Goal: Navigation & Orientation: Find specific page/section

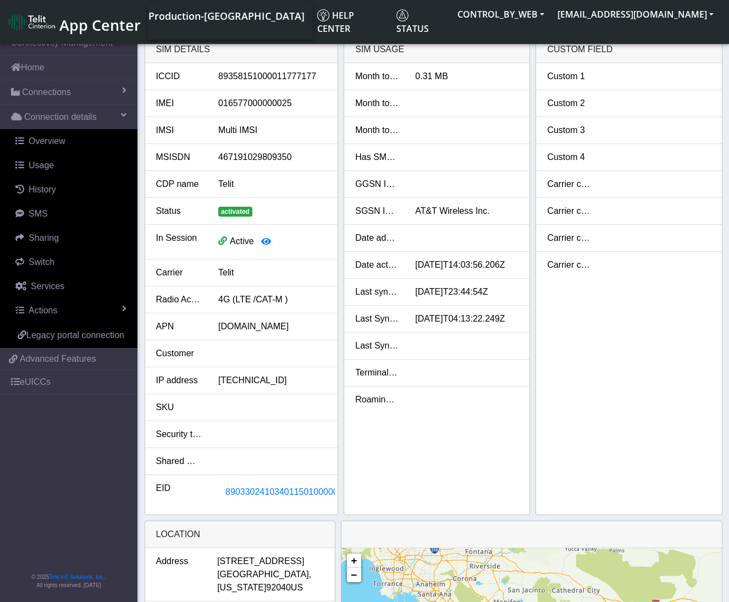
scroll to position [4, 0]
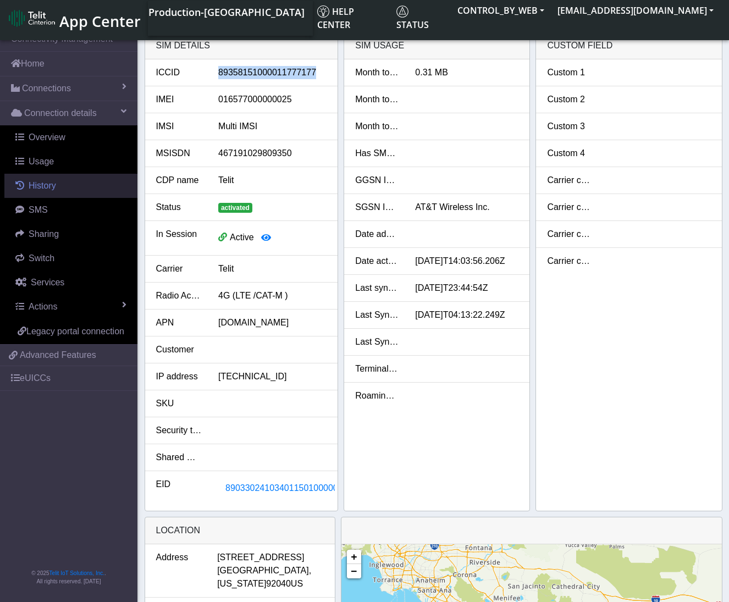
click at [47, 182] on span "History" at bounding box center [43, 185] width 28 height 9
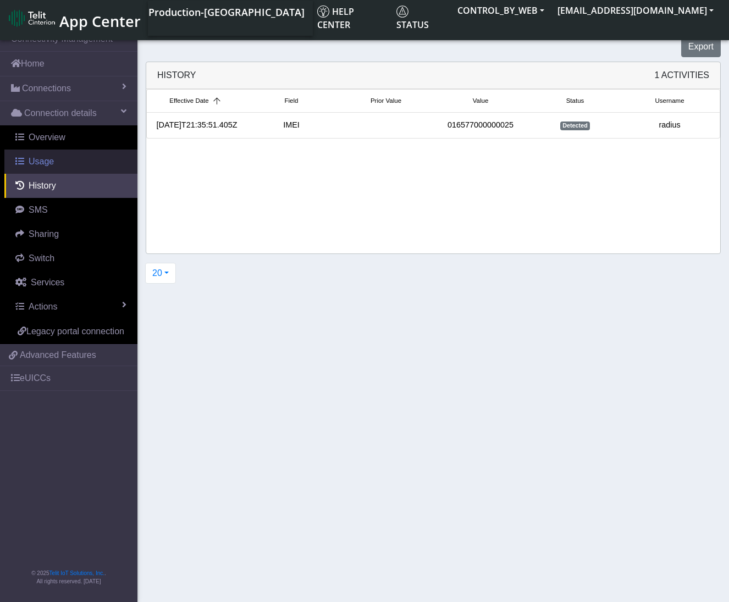
click at [38, 158] on span "Usage" at bounding box center [41, 161] width 25 height 9
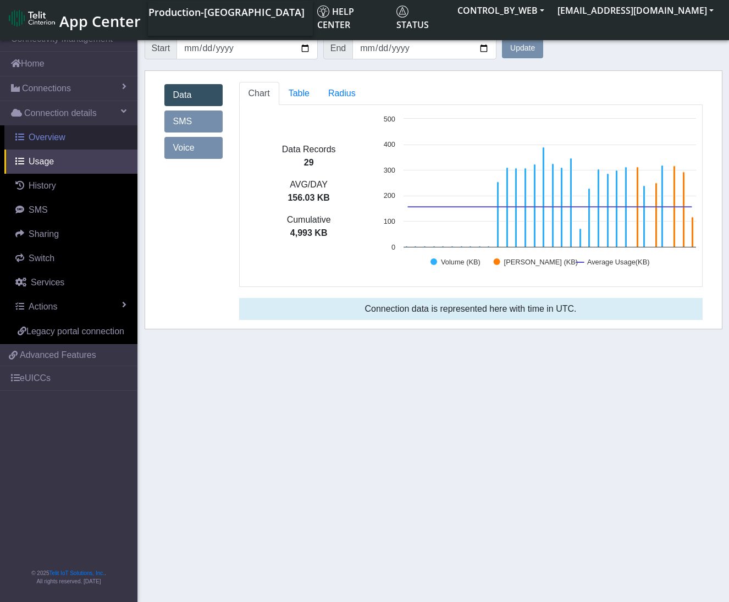
click at [46, 140] on span "Overview" at bounding box center [47, 137] width 37 height 9
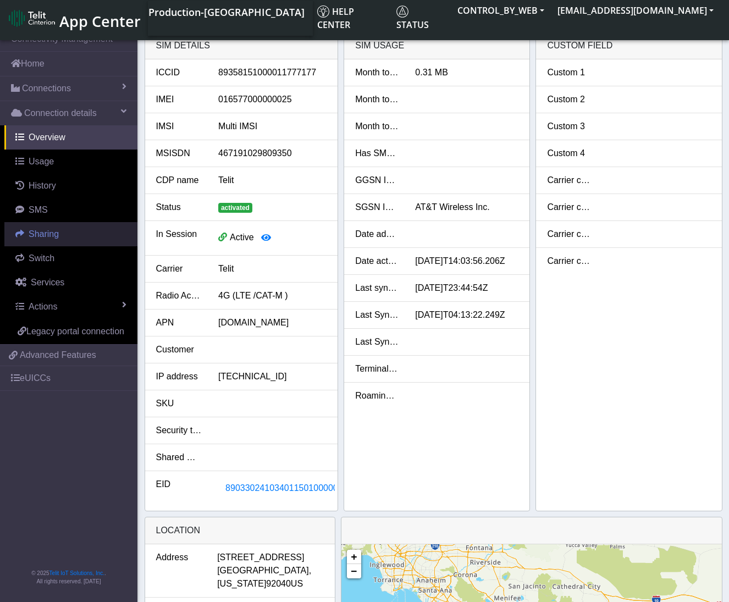
click at [42, 230] on span "Sharing" at bounding box center [44, 233] width 30 height 9
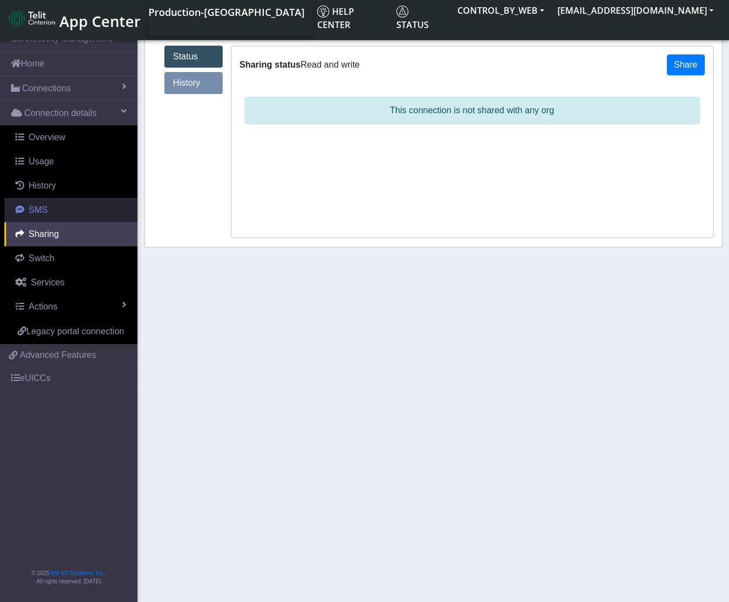
click at [31, 207] on span "SMS" at bounding box center [38, 209] width 19 height 9
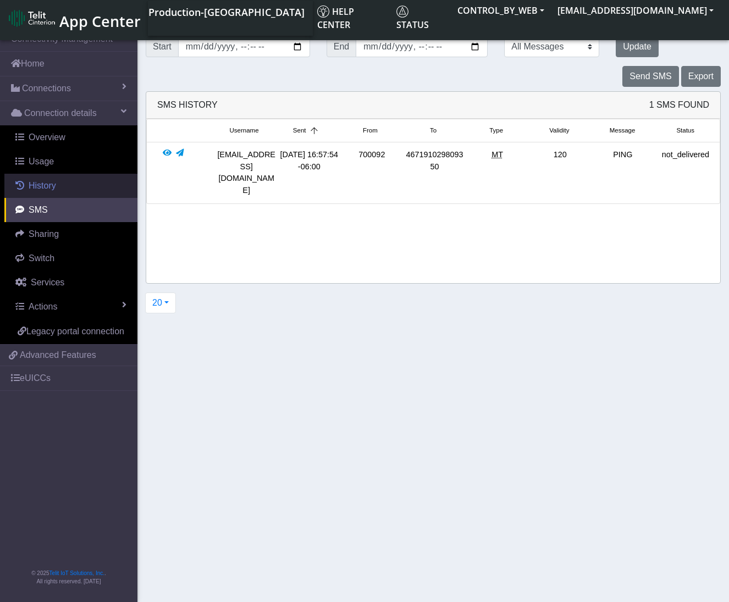
click at [36, 188] on span "History" at bounding box center [43, 185] width 28 height 9
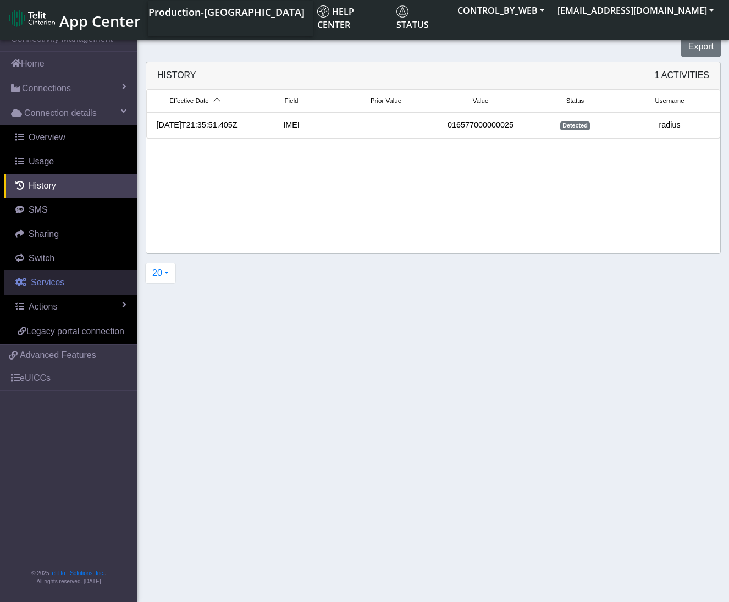
click at [36, 283] on span "Services" at bounding box center [48, 282] width 34 height 9
select select "2: 6"
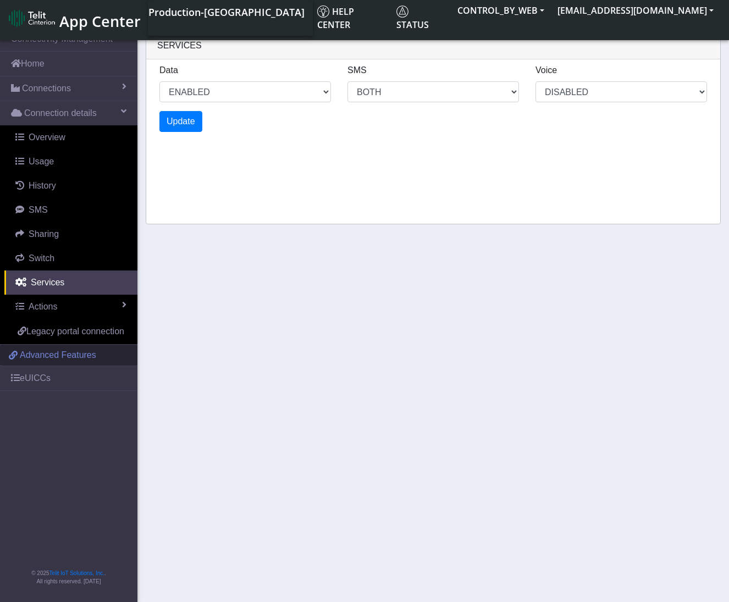
click at [52, 354] on span "Advanced Features" at bounding box center [58, 355] width 76 height 13
click at [31, 373] on link "eUICCs" at bounding box center [69, 378] width 138 height 24
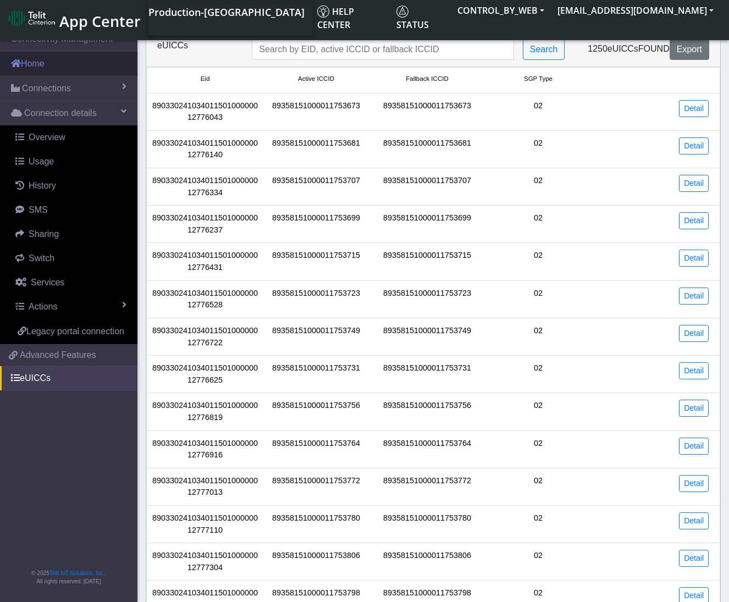
click at [30, 62] on link "Home" at bounding box center [69, 64] width 138 height 24
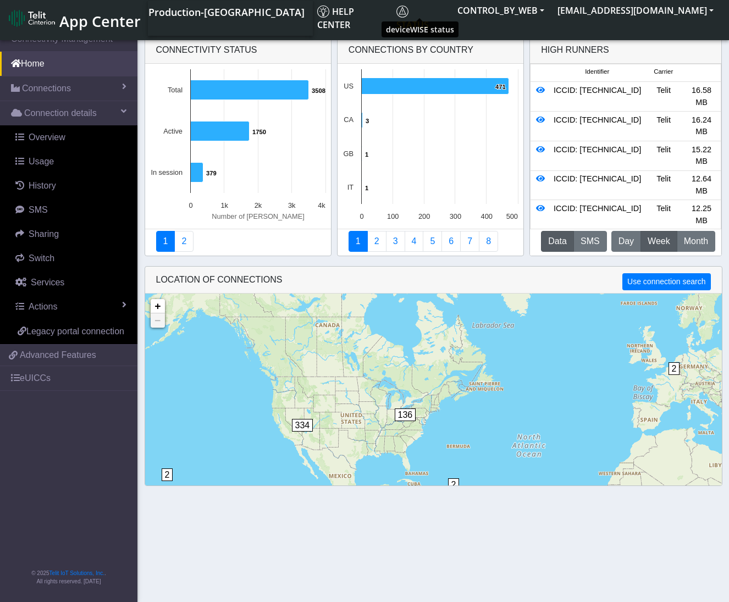
click at [413, 9] on span "Status" at bounding box center [413, 18] width 32 height 25
